Goal: Task Accomplishment & Management: Manage account settings

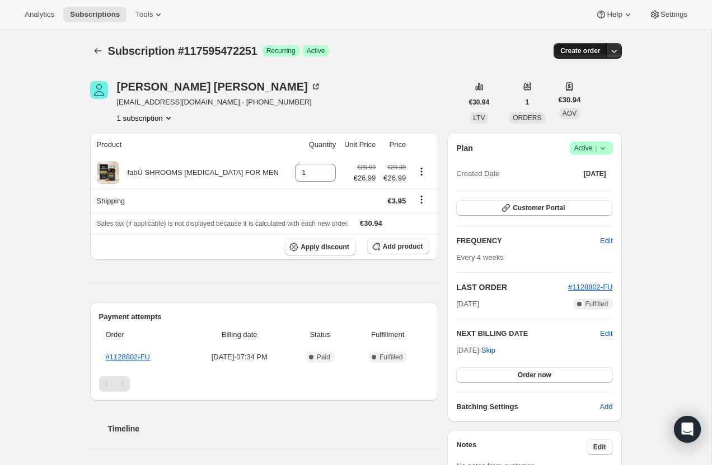
click at [571, 50] on span "Create order" at bounding box center [580, 50] width 40 height 9
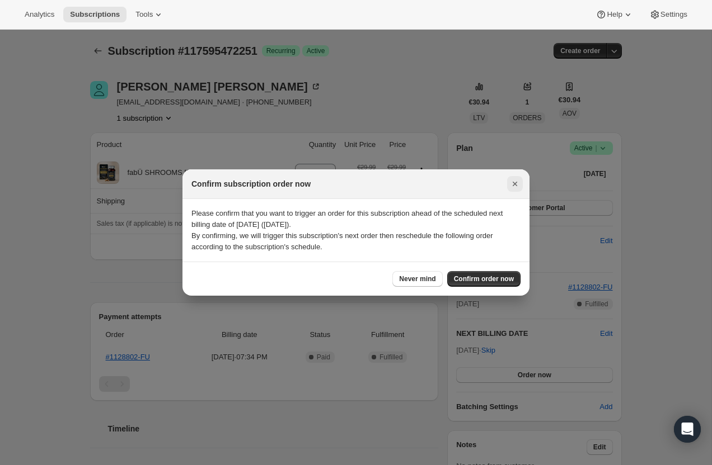
click at [512, 180] on icon "Close" at bounding box center [514, 183] width 11 height 11
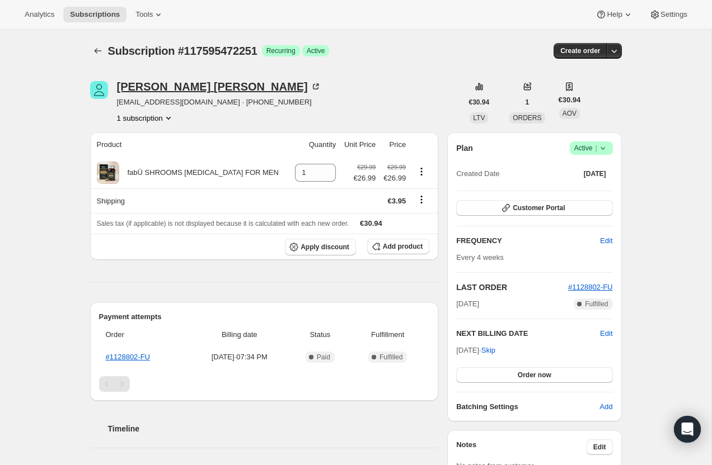
click at [201, 88] on div "Marion Mulvey-Greer" at bounding box center [219, 86] width 204 height 11
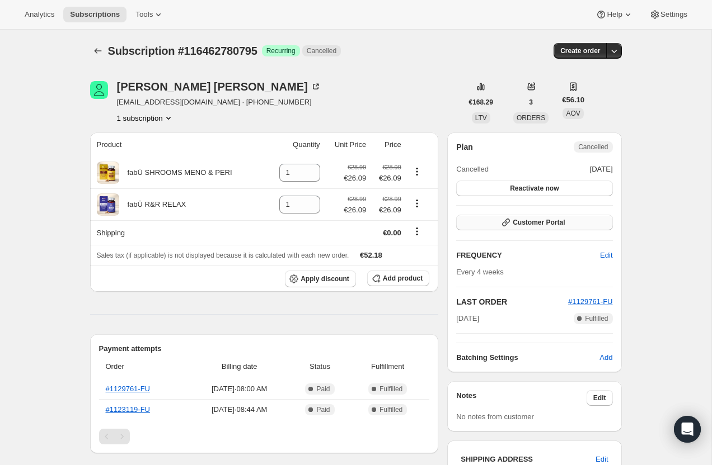
click at [521, 225] on span "Customer Portal" at bounding box center [538, 222] width 52 height 9
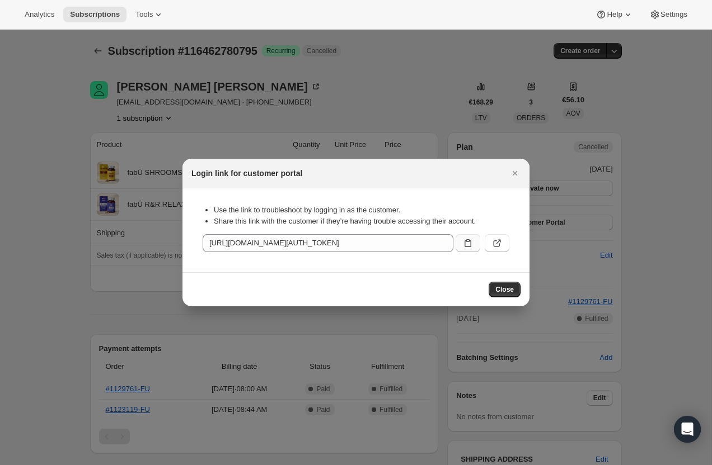
click at [466, 234] on button ":r2a:" at bounding box center [467, 243] width 25 height 18
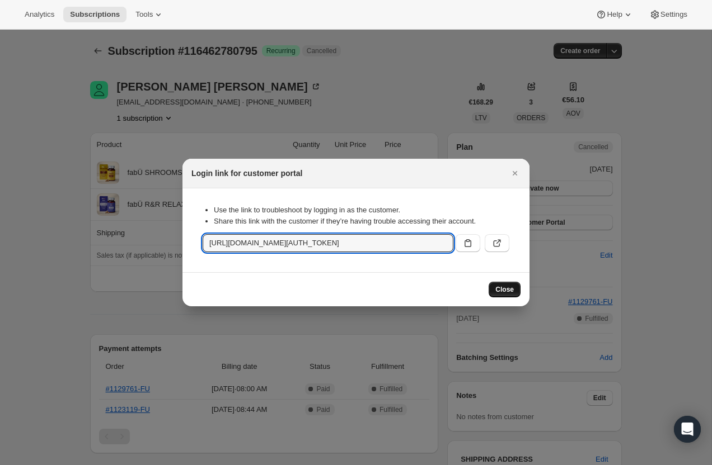
click at [507, 293] on span "Close" at bounding box center [504, 289] width 18 height 9
